Goal: Information Seeking & Learning: Learn about a topic

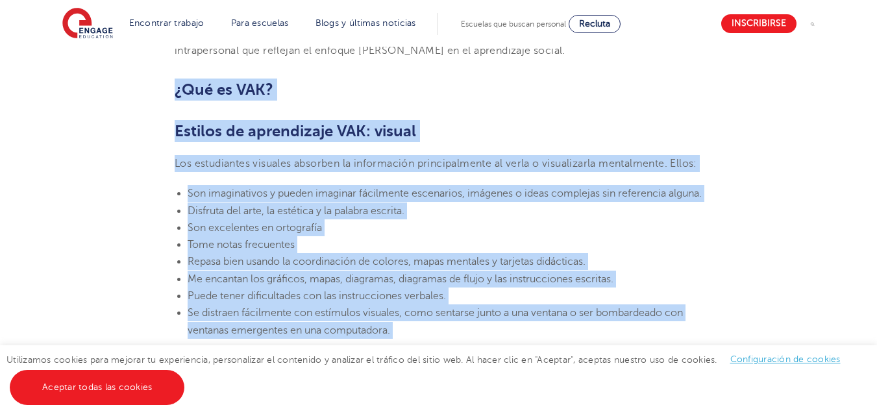
scroll to position [875, 0]
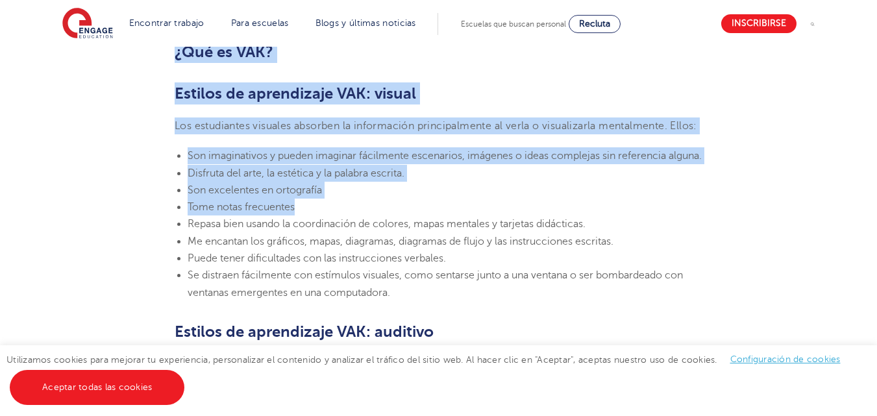
drag, startPoint x: 173, startPoint y: 125, endPoint x: 424, endPoint y: 232, distance: 273.2
click at [345, 86] on font "Estilos de aprendizaje VAK: visual" at bounding box center [296, 93] width 242 height 18
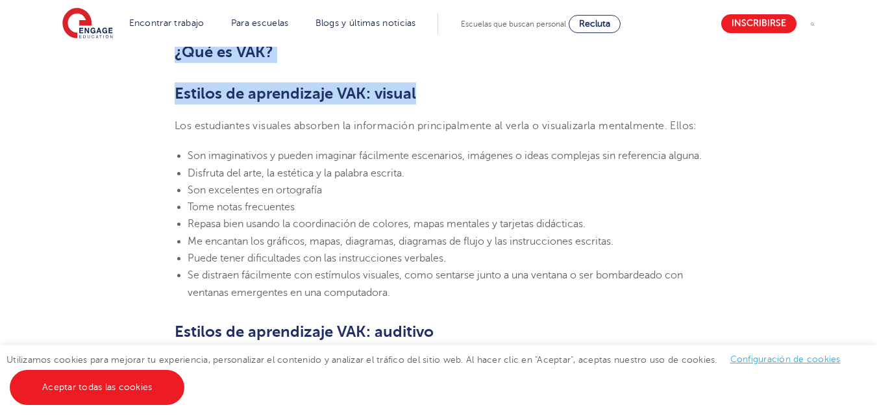
drag, startPoint x: 177, startPoint y: 53, endPoint x: 423, endPoint y: 64, distance: 245.7
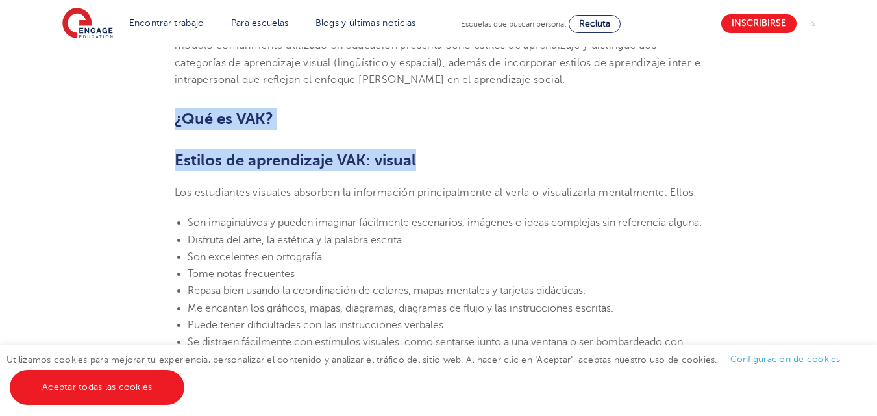
scroll to position [803, 0]
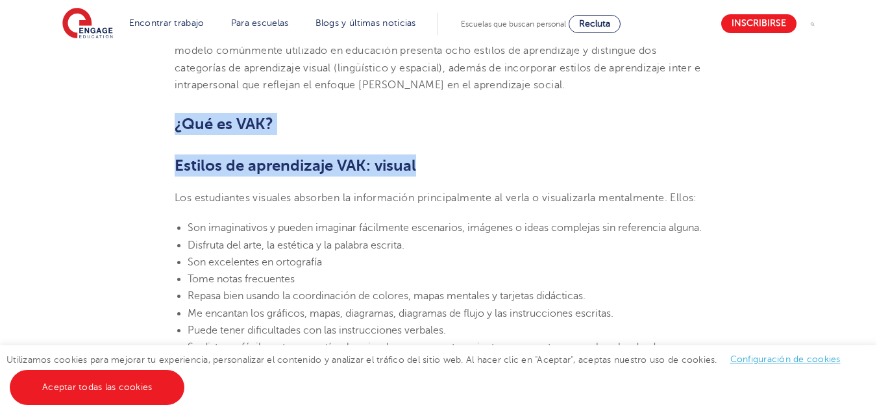
click at [327, 132] on h2 "¿Qué es VAK?" at bounding box center [439, 124] width 528 height 22
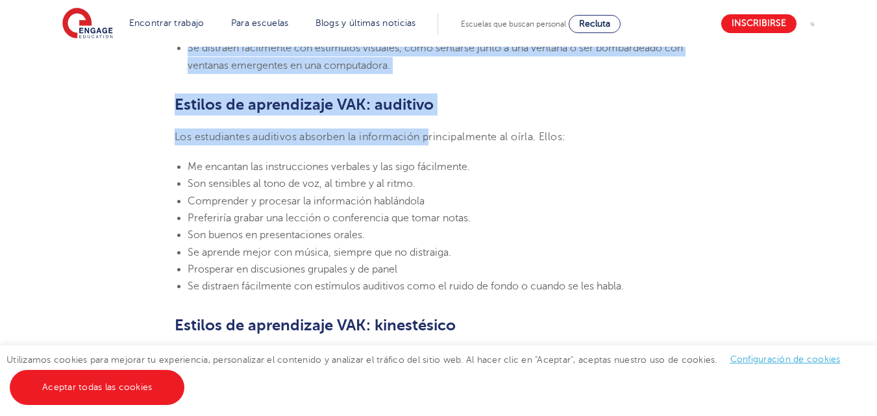
scroll to position [1219, 0]
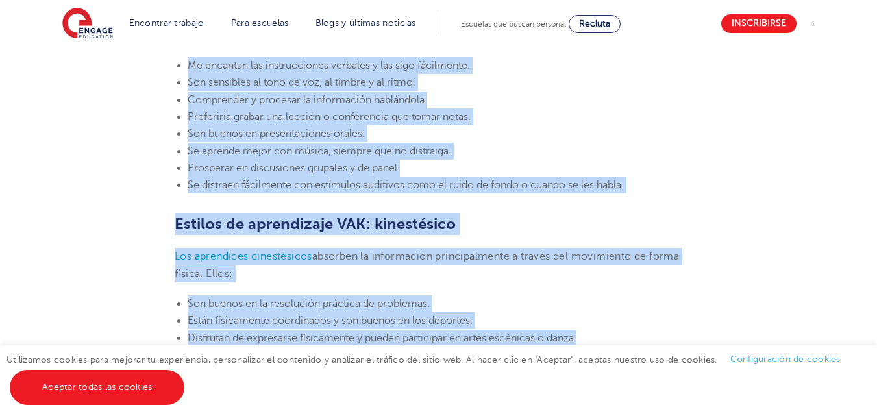
drag, startPoint x: 175, startPoint y: 124, endPoint x: 584, endPoint y: 401, distance: 494.1
click at [584, 401] on main "comprometer Tu carrera • 3 minutos de lectura 24 de marzo de 2023 Estilos de ap…" at bounding box center [438, 340] width 877 height 3089
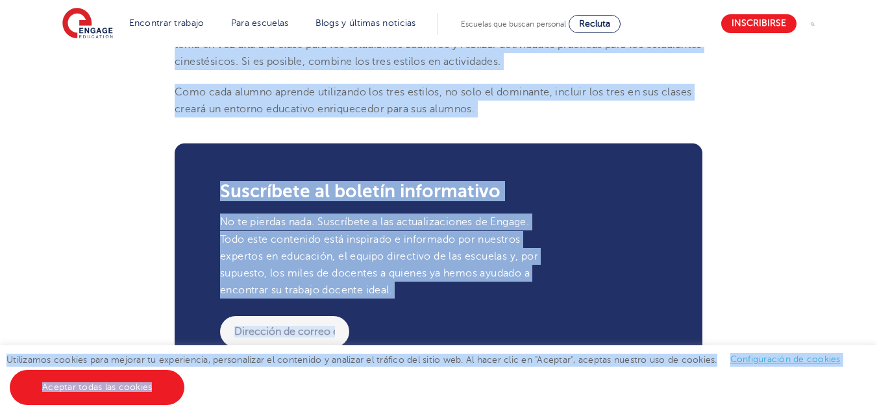
scroll to position [1804, 0]
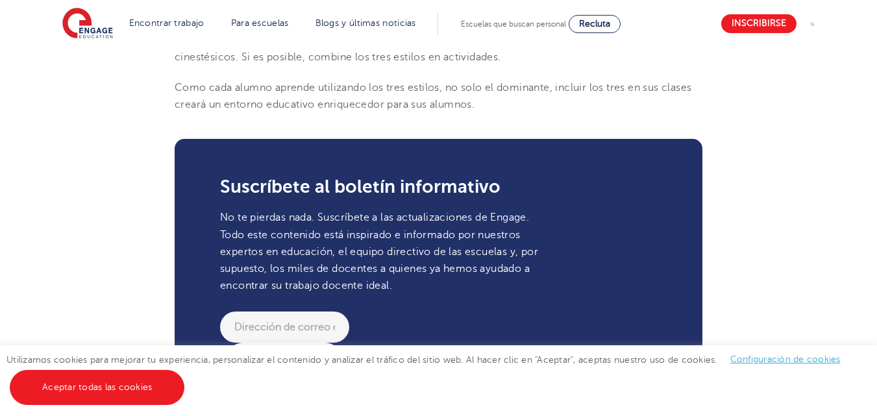
click at [498, 114] on p "Como cada alumno aprende utilizando los tres estilos, no solo el dominante, inc…" at bounding box center [439, 96] width 528 height 34
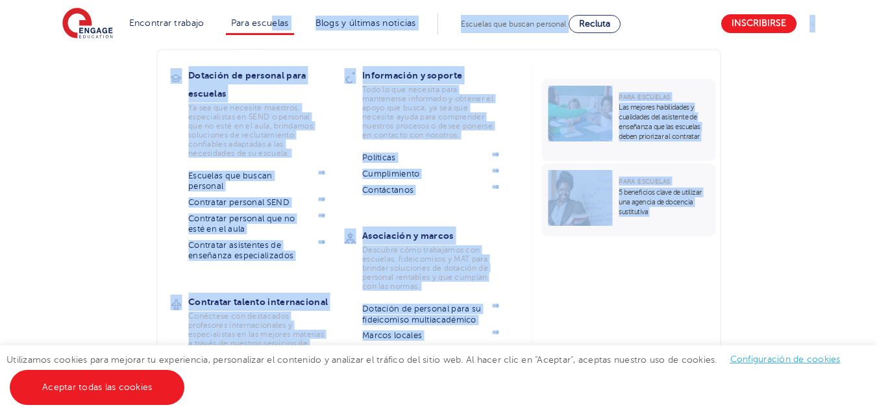
scroll to position [1432, 0]
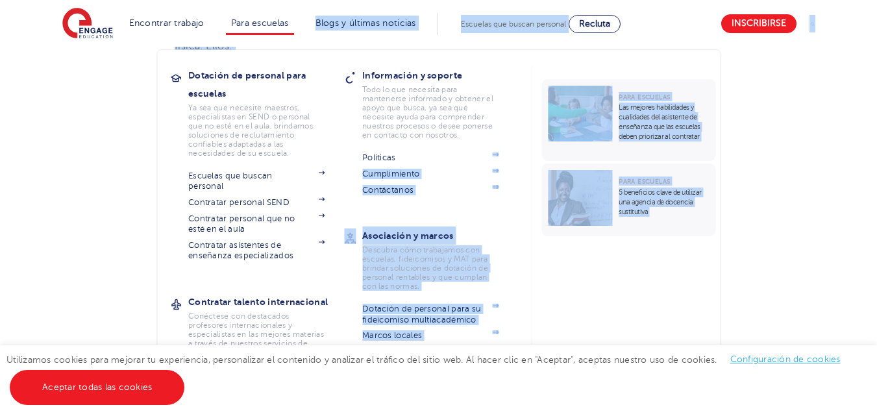
drag, startPoint x: 482, startPoint y: 143, endPoint x: 494, endPoint y: 261, distance: 118.2
click at [494, 261] on body "Encontrar trabajo Todas las vacantes Tenemos una de las bases de datos más gran…" at bounding box center [438, 112] width 877 height 3089
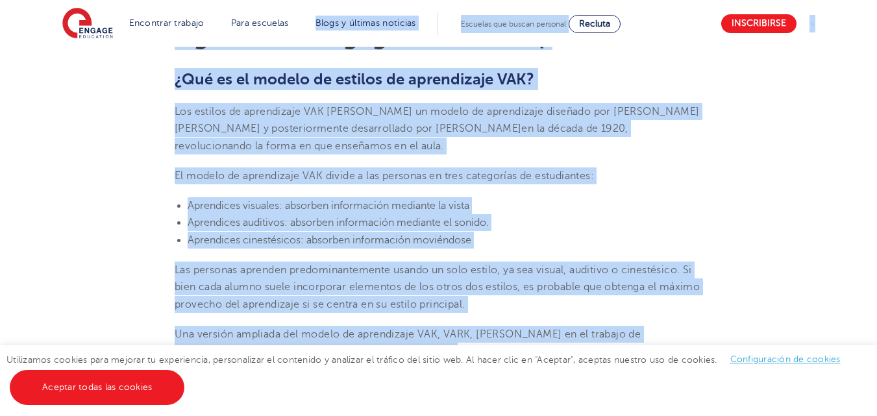
scroll to position [497, 0]
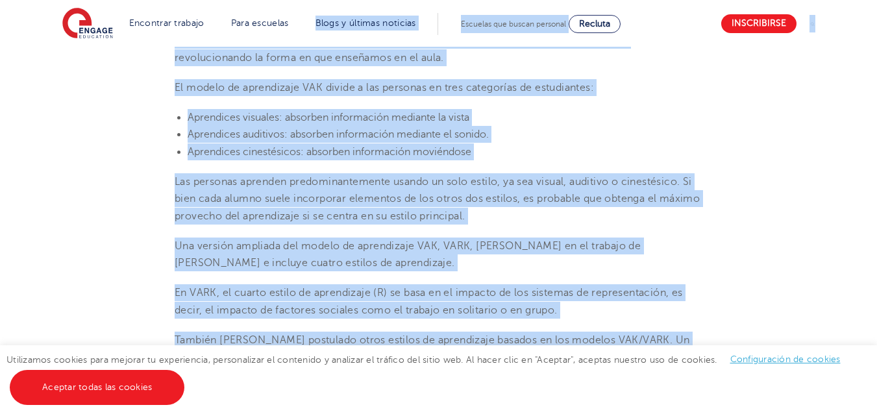
copy body "loremip dolorsitam co adipisci el seddoeiu temporinc u lab etdolor mag ali enim…"
